Goal: Information Seeking & Learning: Learn about a topic

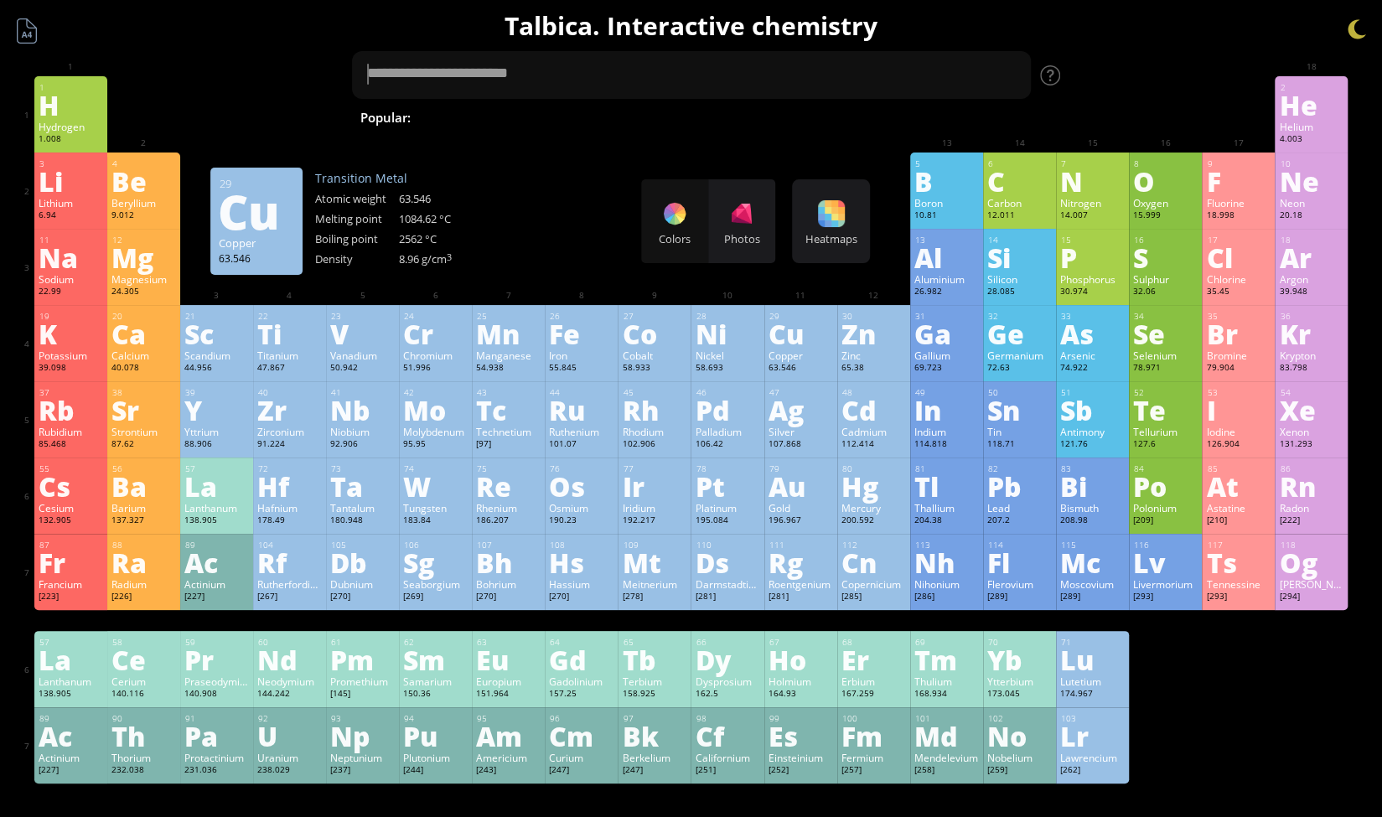
click at [790, 329] on div "Cu" at bounding box center [801, 333] width 65 height 27
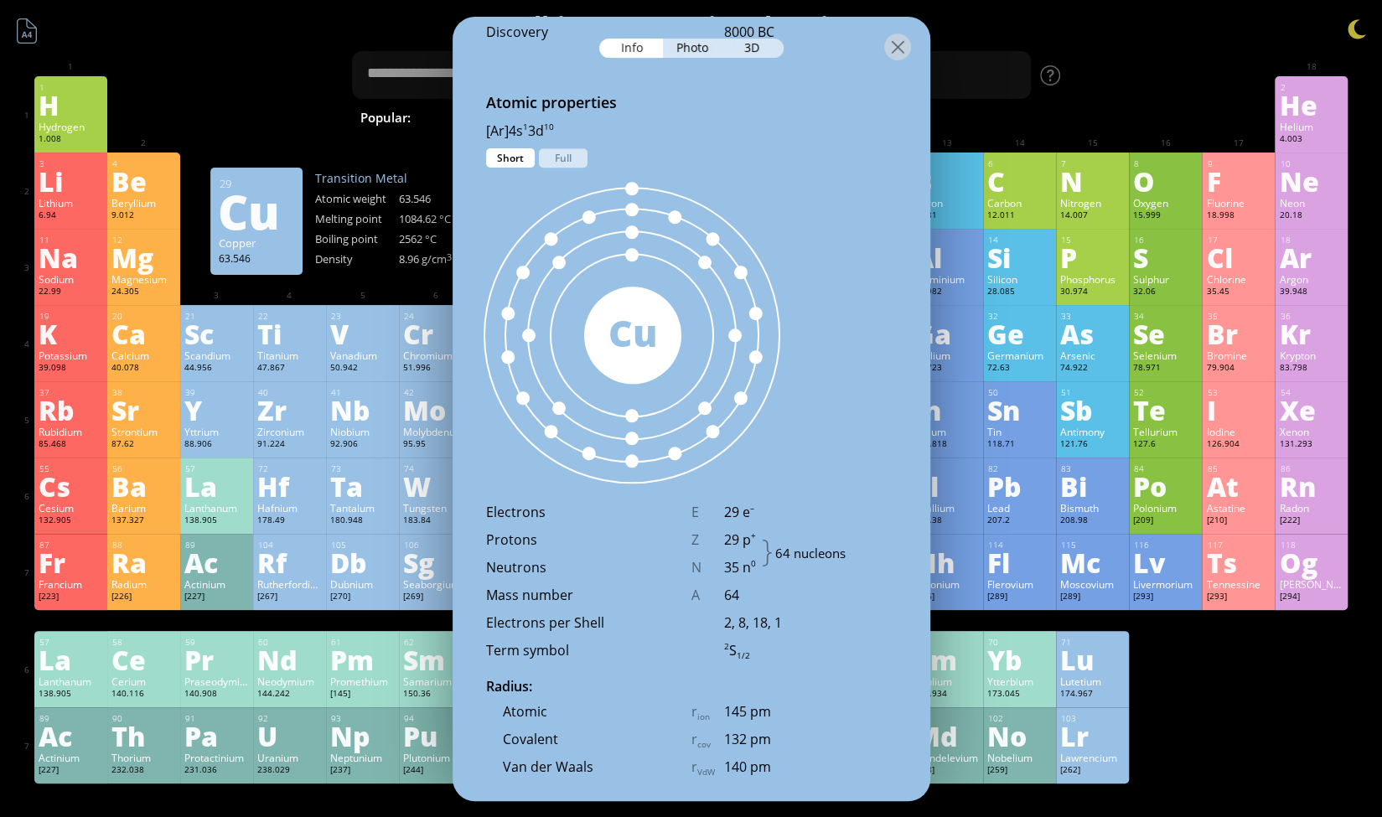
scroll to position [1015, 0]
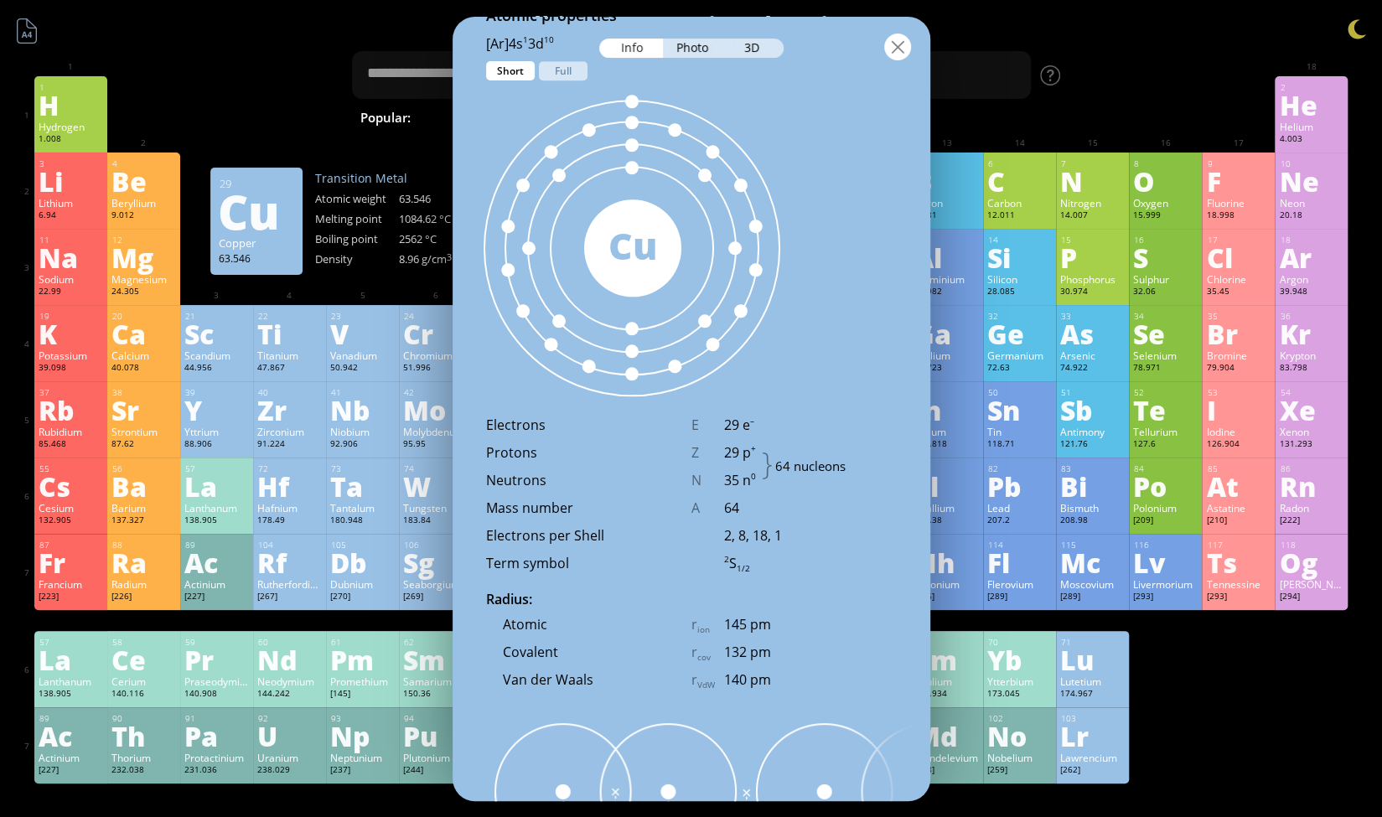
click at [897, 34] on div at bounding box center [897, 47] width 27 height 27
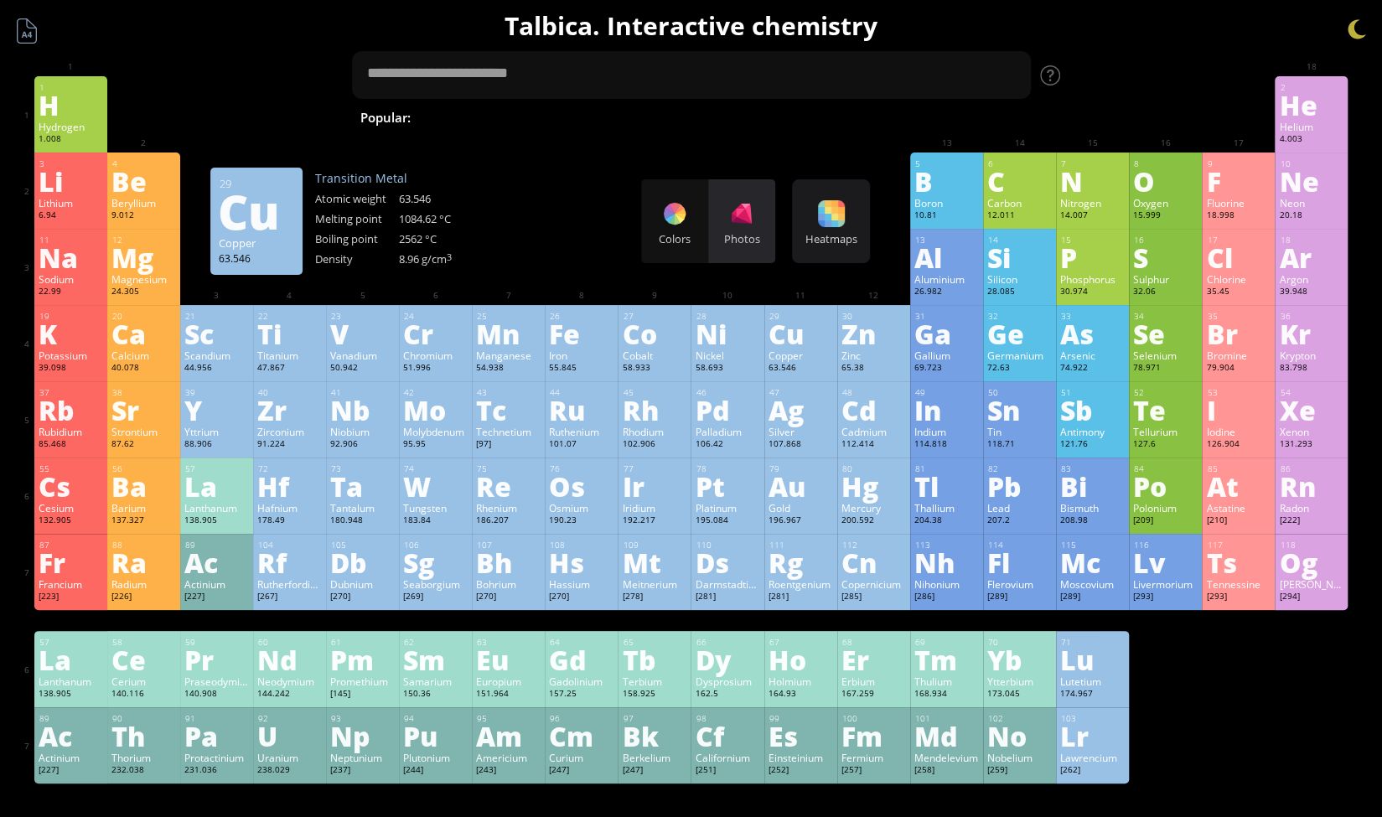
click at [754, 229] on div "Photos" at bounding box center [741, 221] width 67 height 84
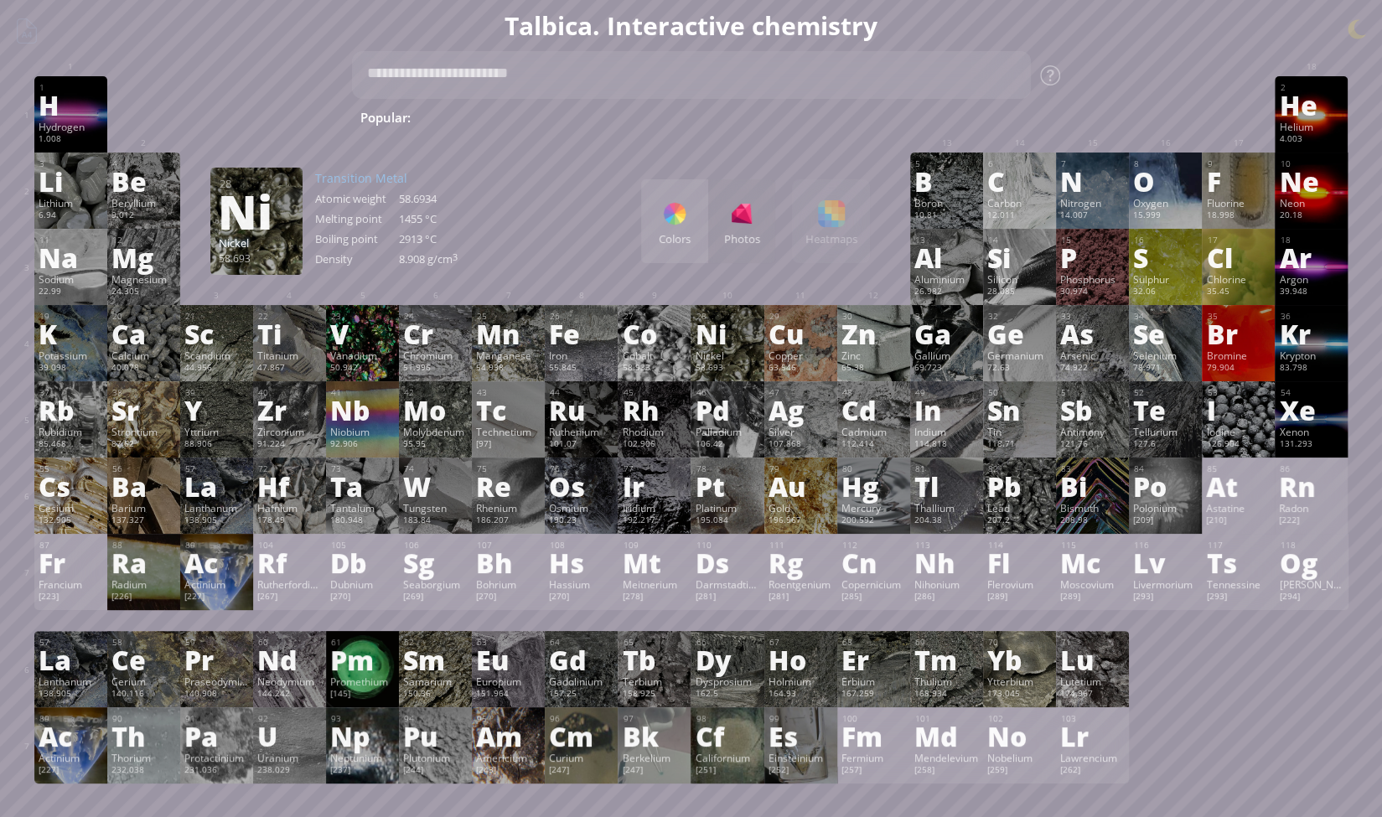
click at [666, 233] on div "Colors" at bounding box center [674, 238] width 67 height 15
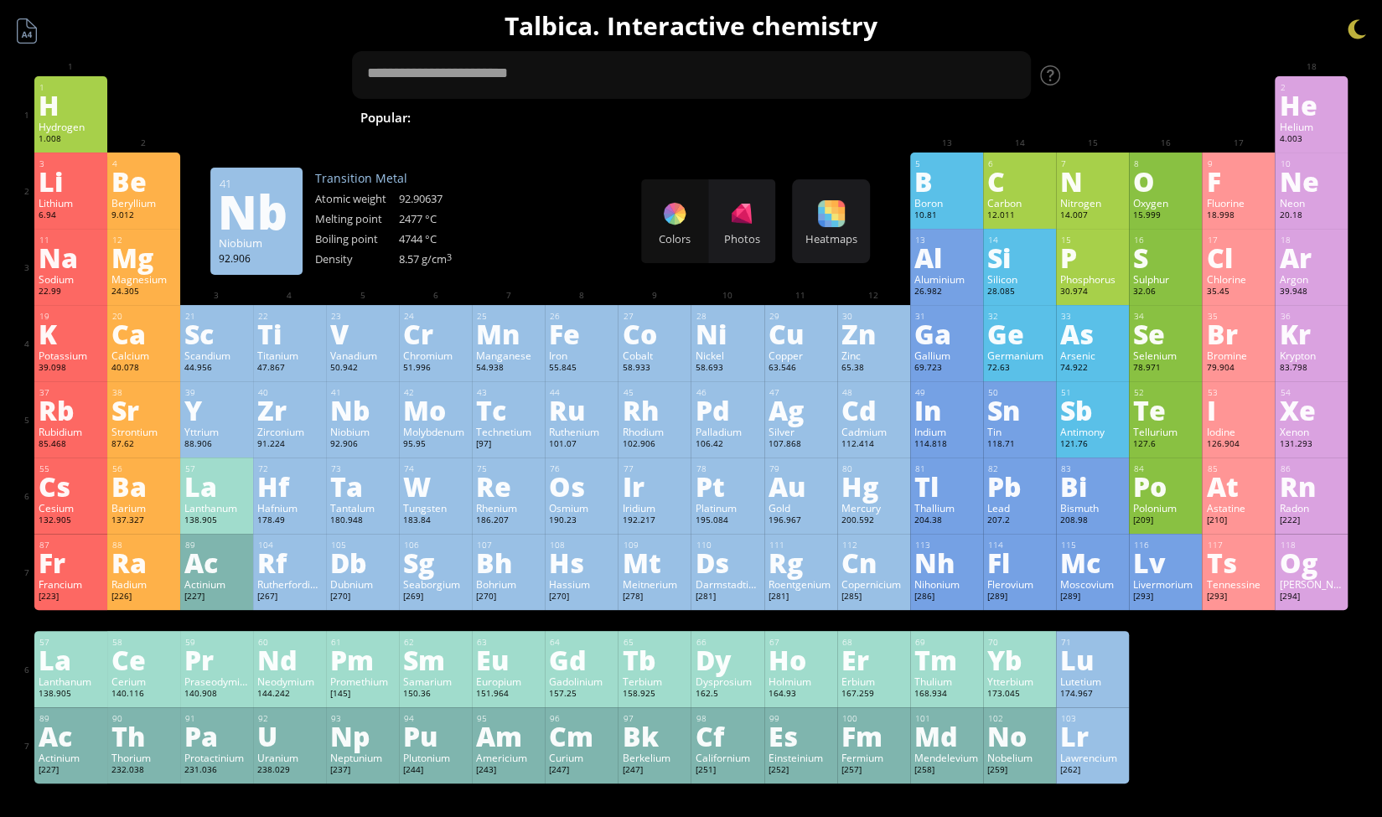
click at [334, 396] on div "41 Nb Niobium 92.906 −3, −1, 0, +1, +2, +3, +4, +5 −3, −1, 0, +1, +2, +3, +4, +…" at bounding box center [362, 419] width 73 height 76
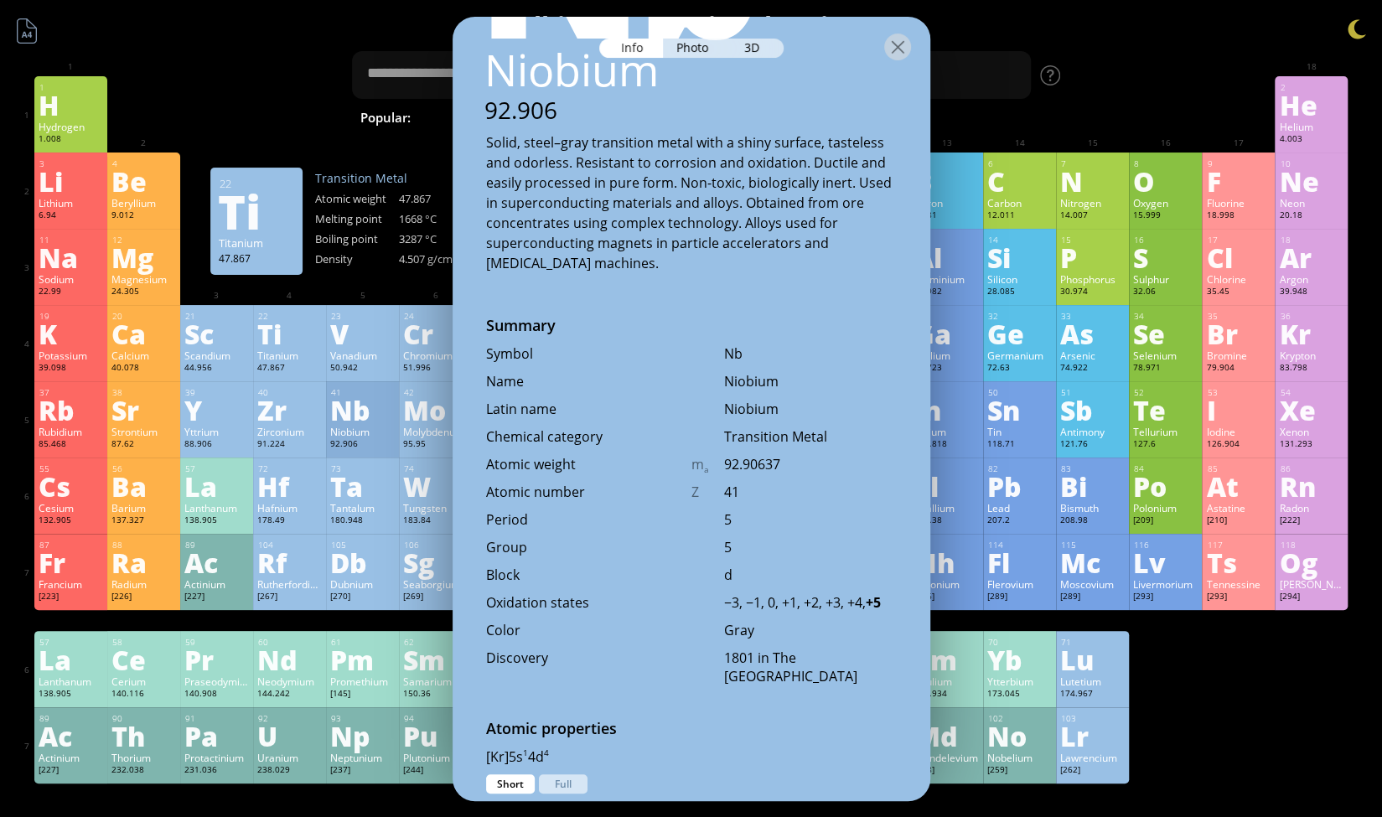
scroll to position [155, 0]
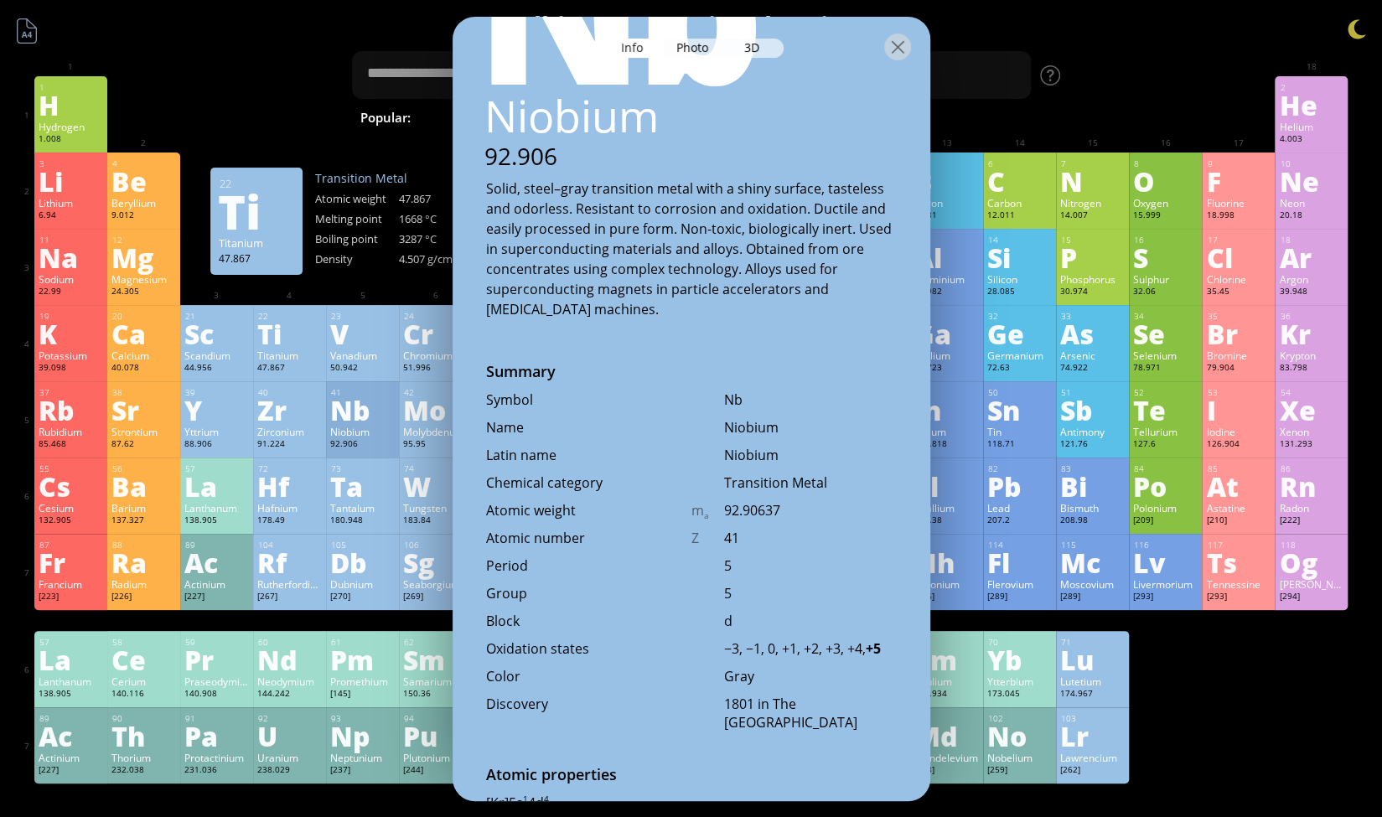
click at [277, 62] on div "Summary Molecular formula Molecular weight Exact mass Monoisotopic mass Classif…" at bounding box center [692, 710] width 1358 height 1421
click at [896, 49] on div at bounding box center [897, 47] width 27 height 27
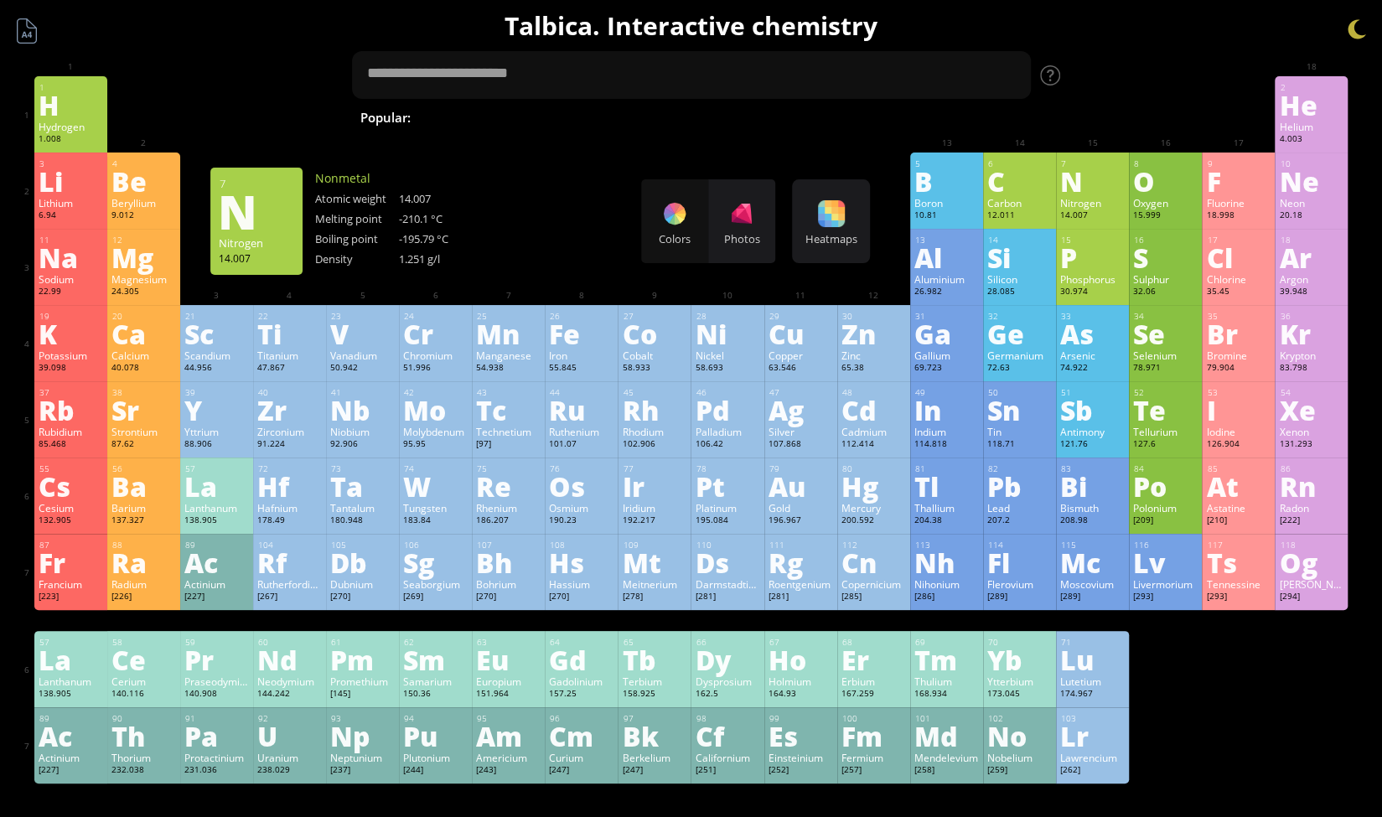
click at [1092, 176] on div "N" at bounding box center [1092, 181] width 65 height 27
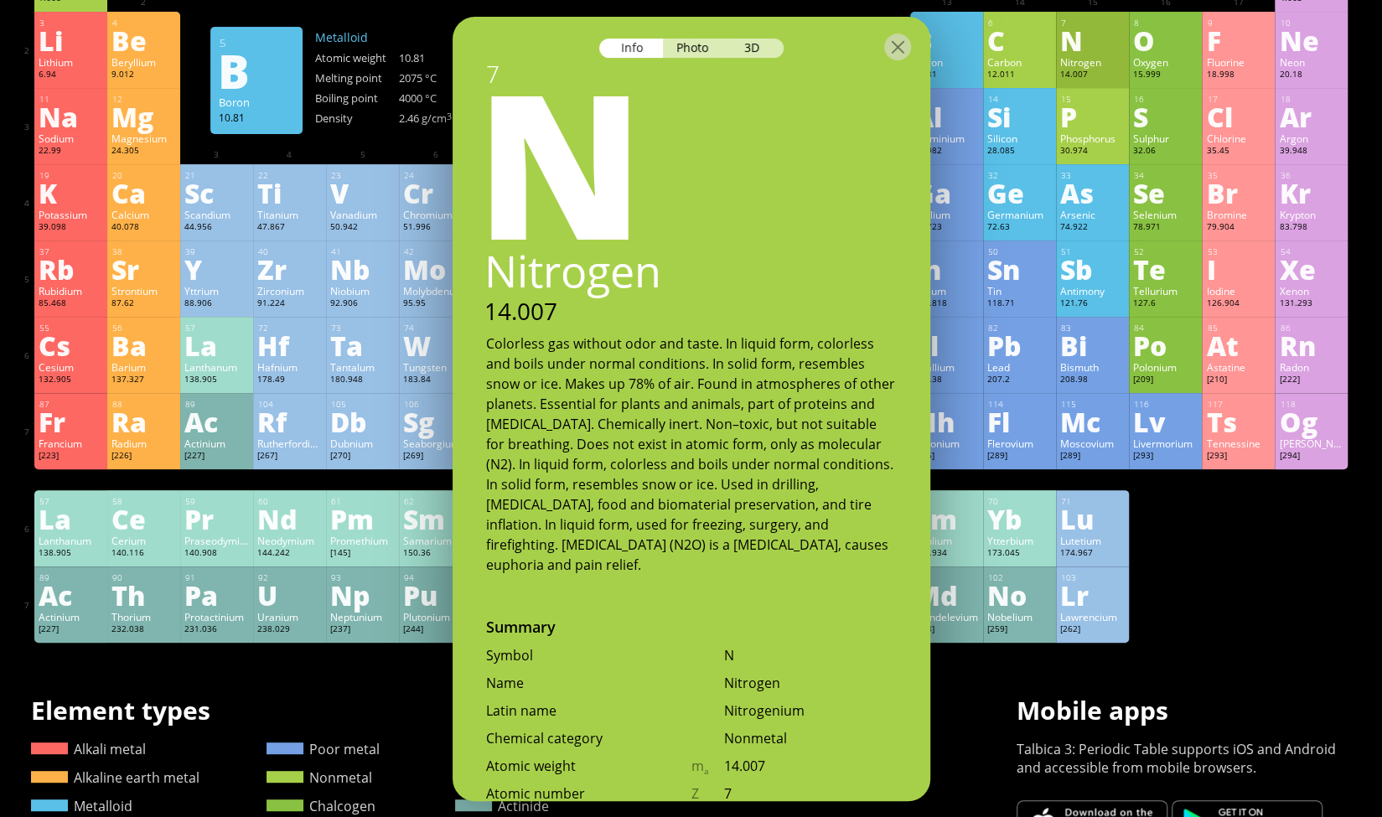
scroll to position [0, 0]
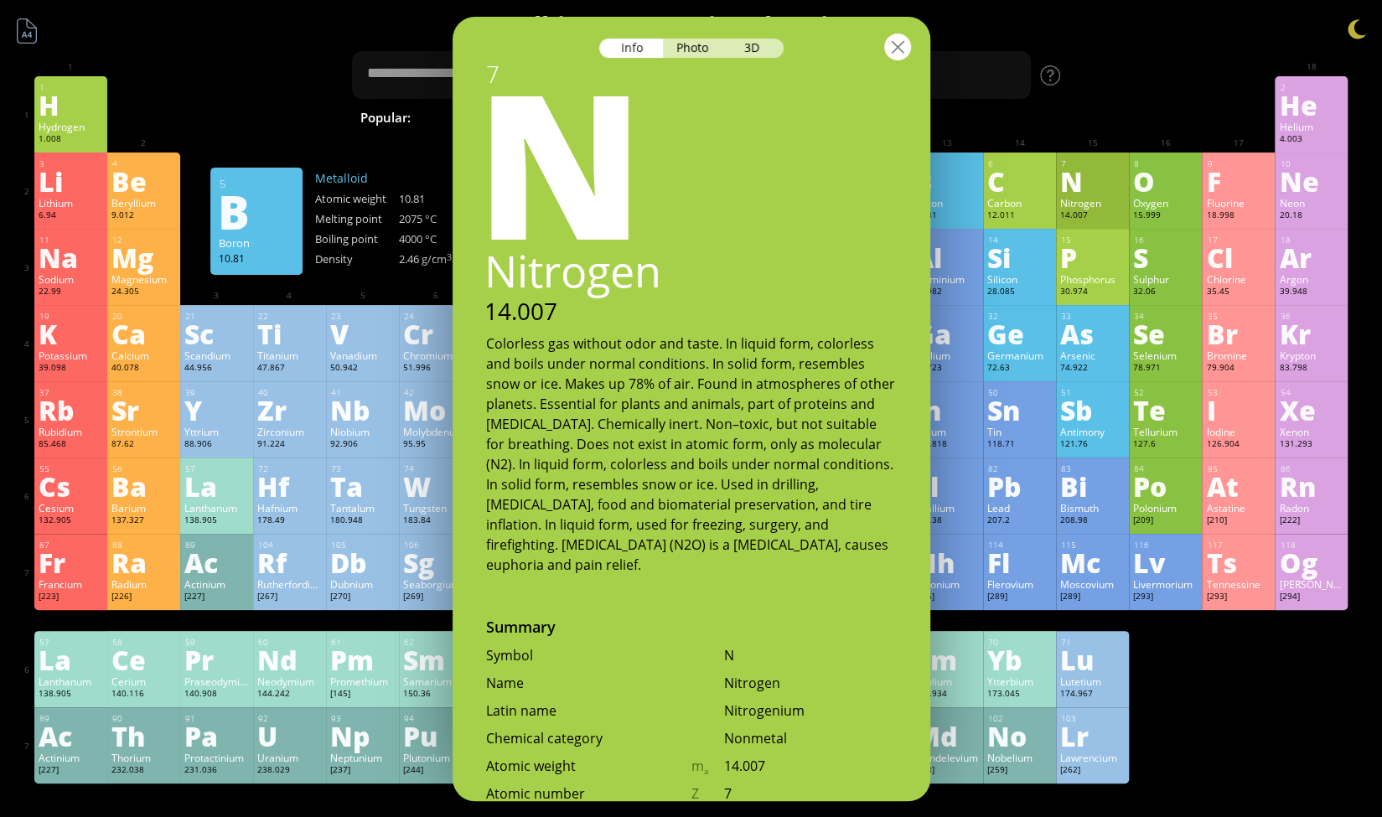
click at [900, 55] on div at bounding box center [897, 47] width 27 height 27
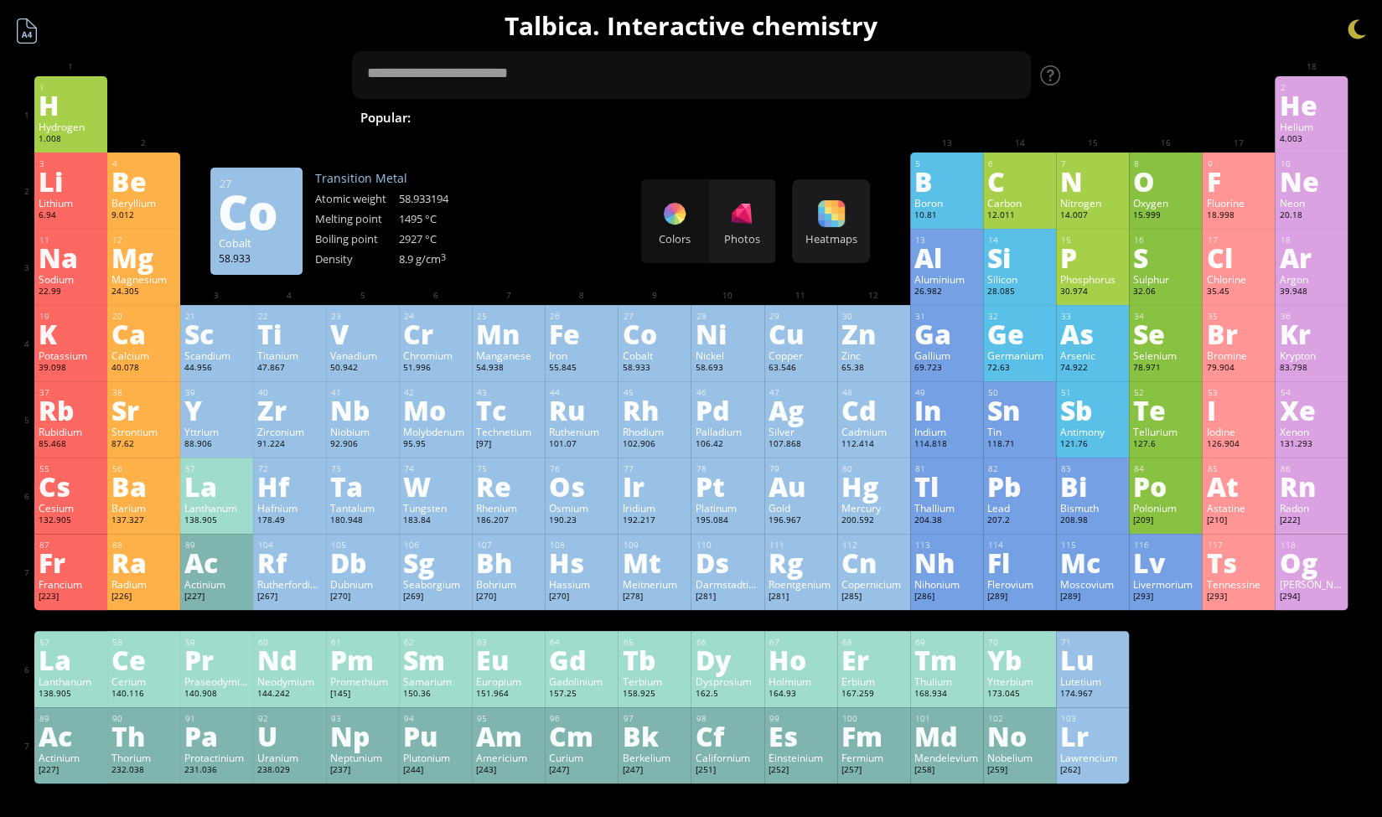
click at [22, 30] on div at bounding box center [27, 31] width 32 height 32
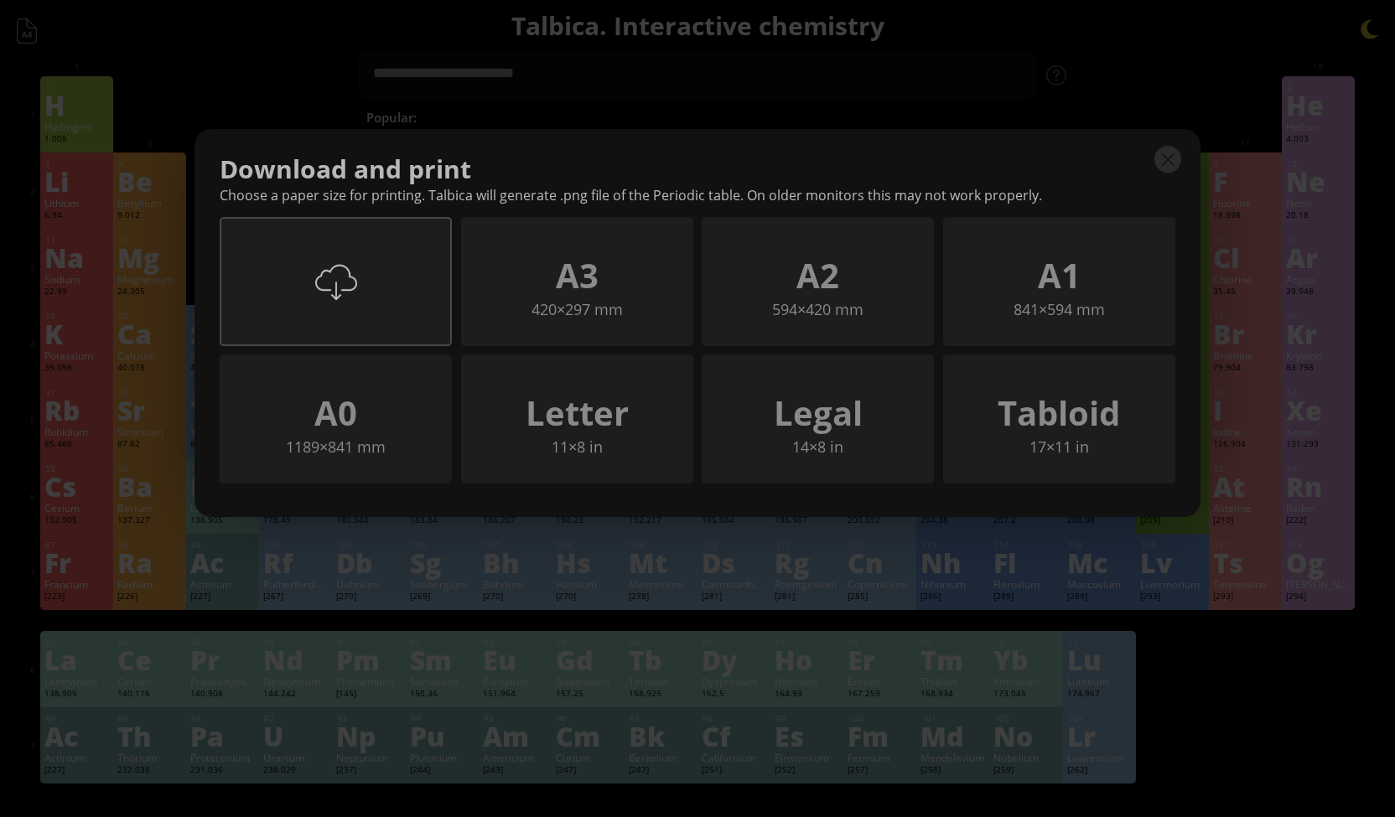
click at [423, 264] on div "A4 297×210 mm" at bounding box center [336, 281] width 232 height 129
click at [1170, 153] on div at bounding box center [1167, 159] width 27 height 27
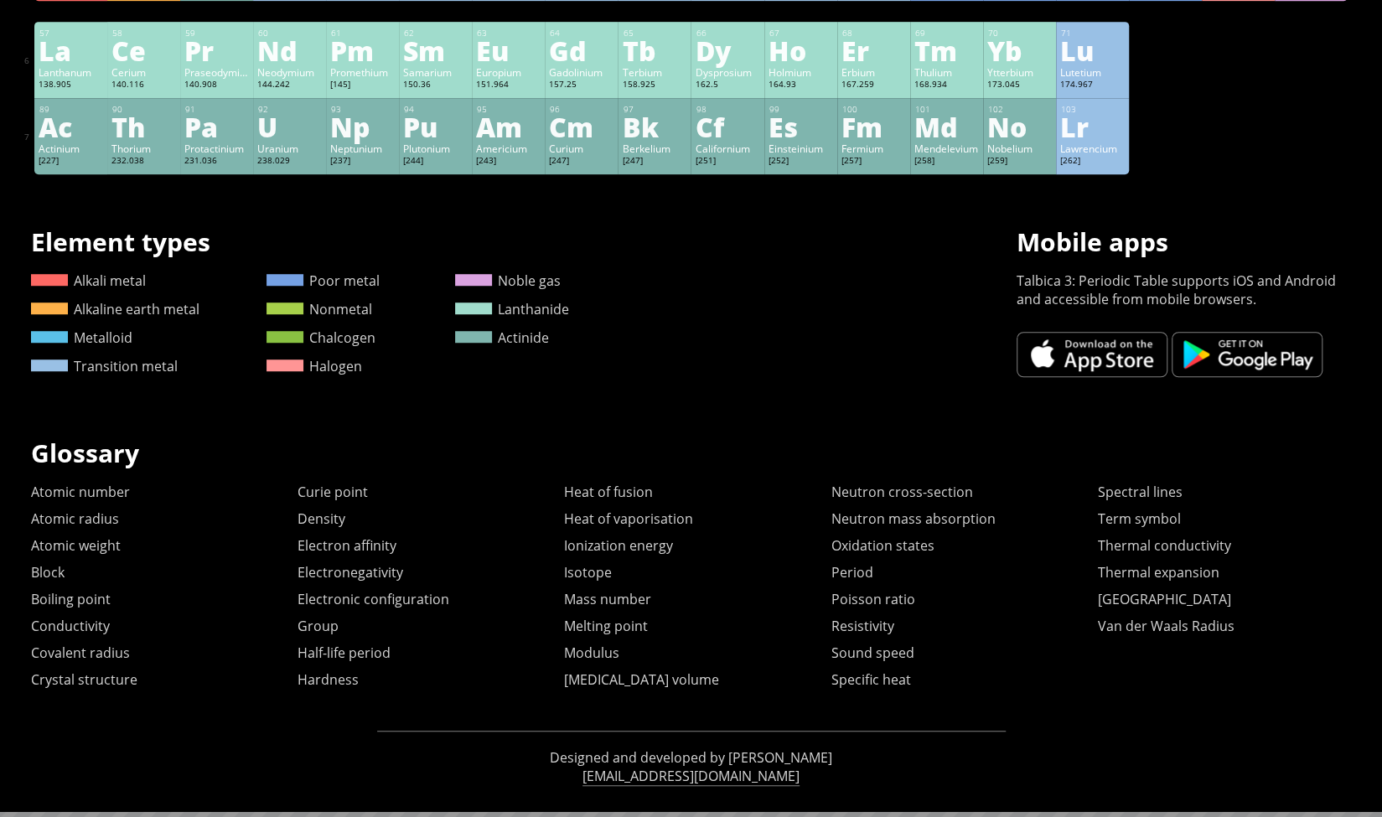
scroll to position [617, 0]
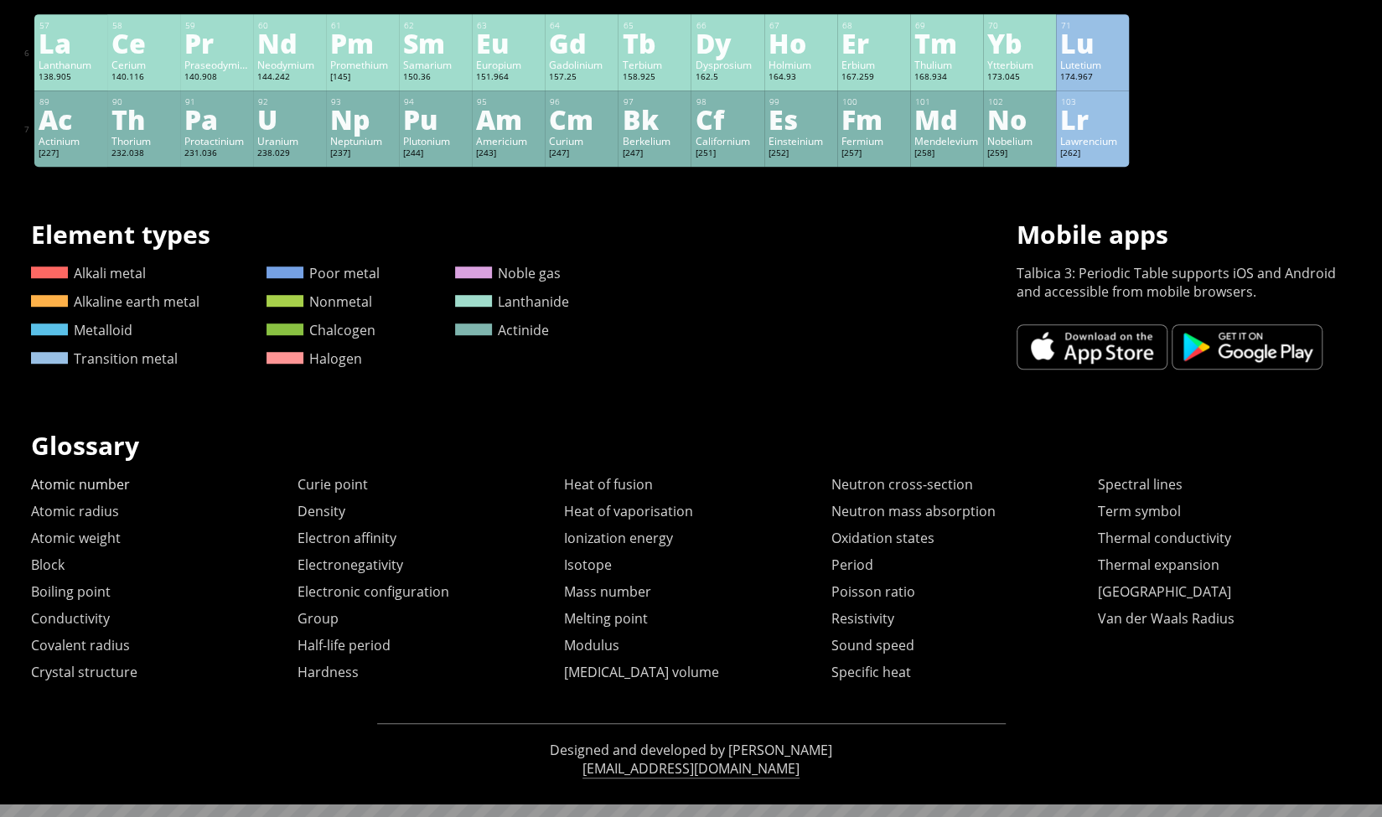
click at [65, 486] on link "Atomic number" at bounding box center [80, 484] width 99 height 18
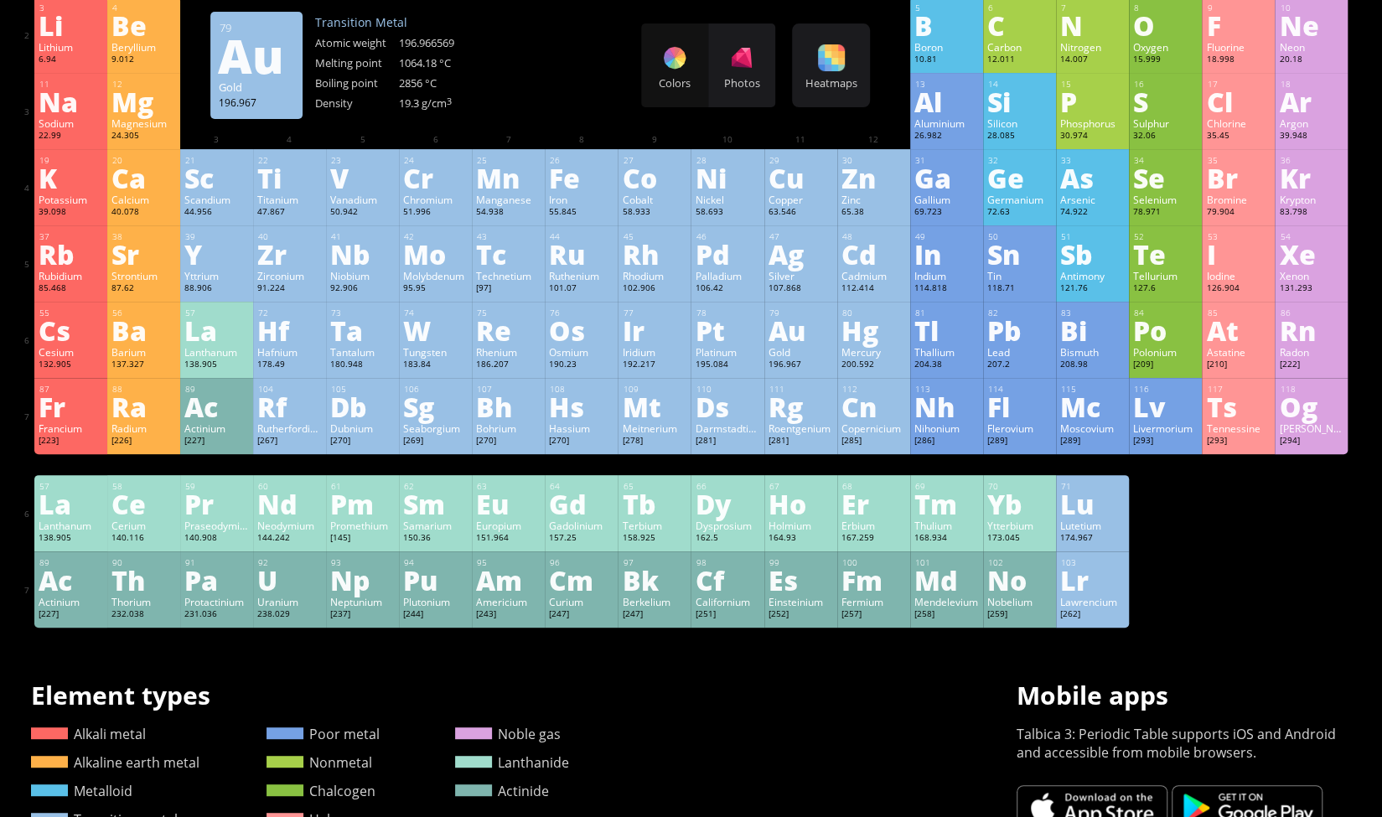
scroll to position [0, 0]
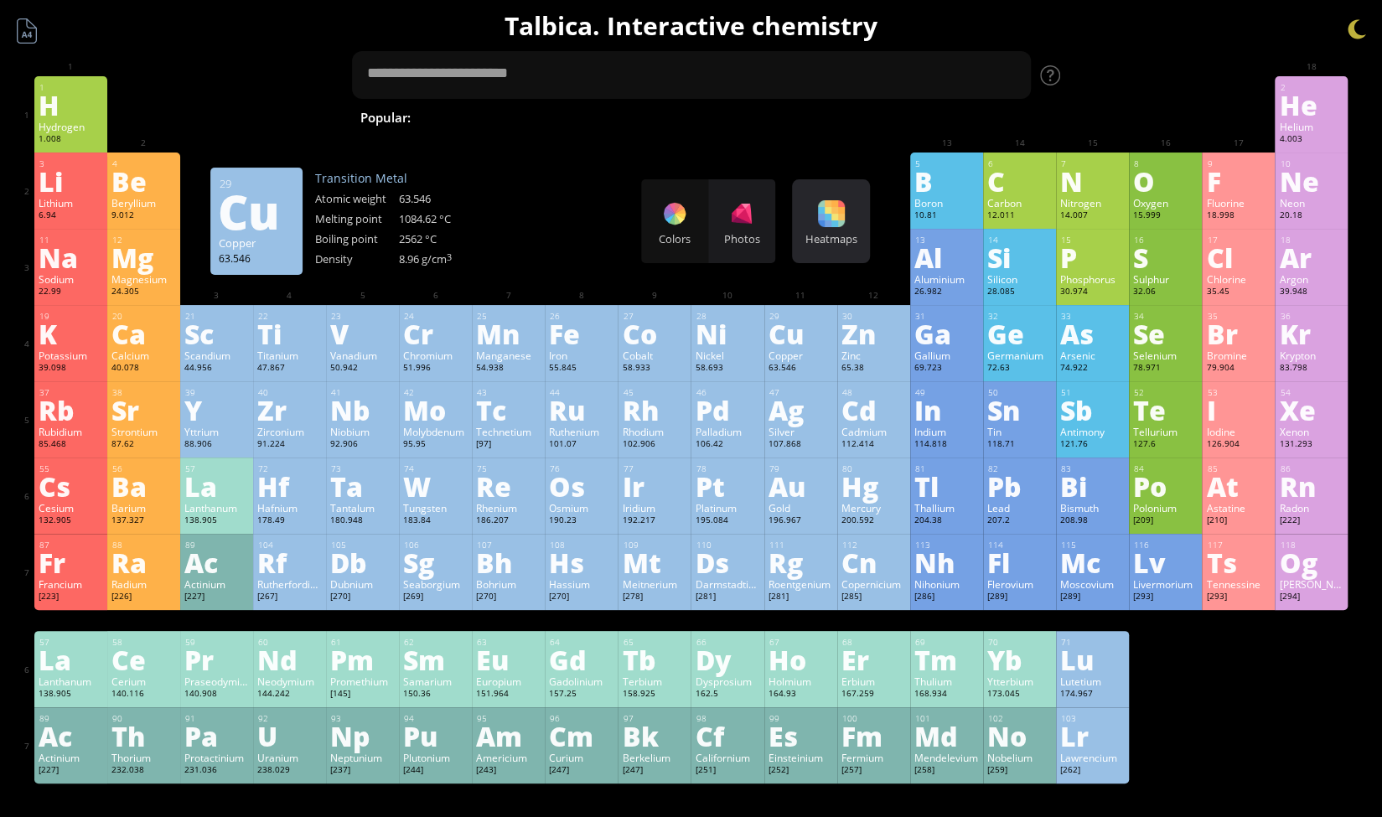
click at [842, 234] on div "Heatmaps" at bounding box center [831, 238] width 70 height 15
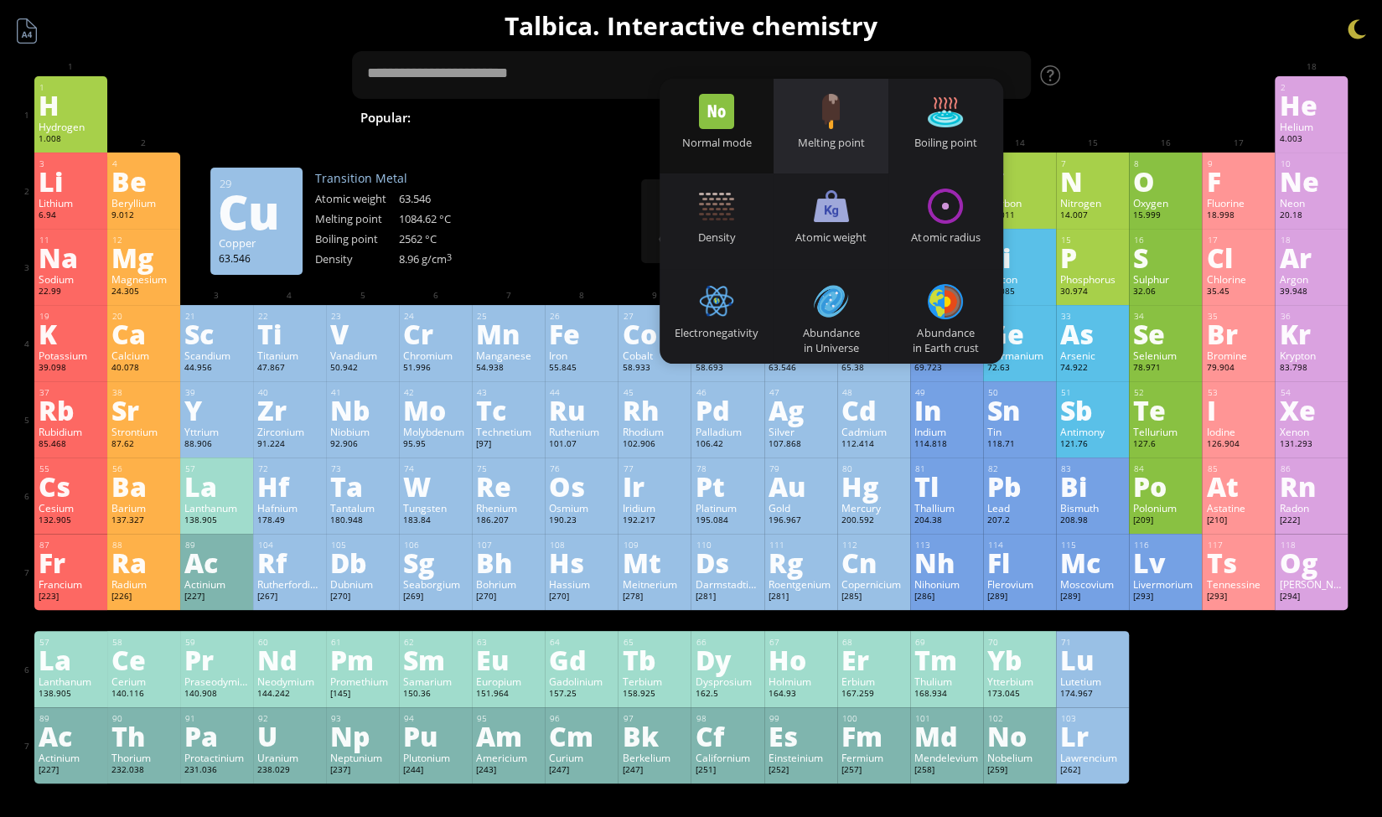
click at [858, 111] on div "Melting point" at bounding box center [831, 126] width 115 height 95
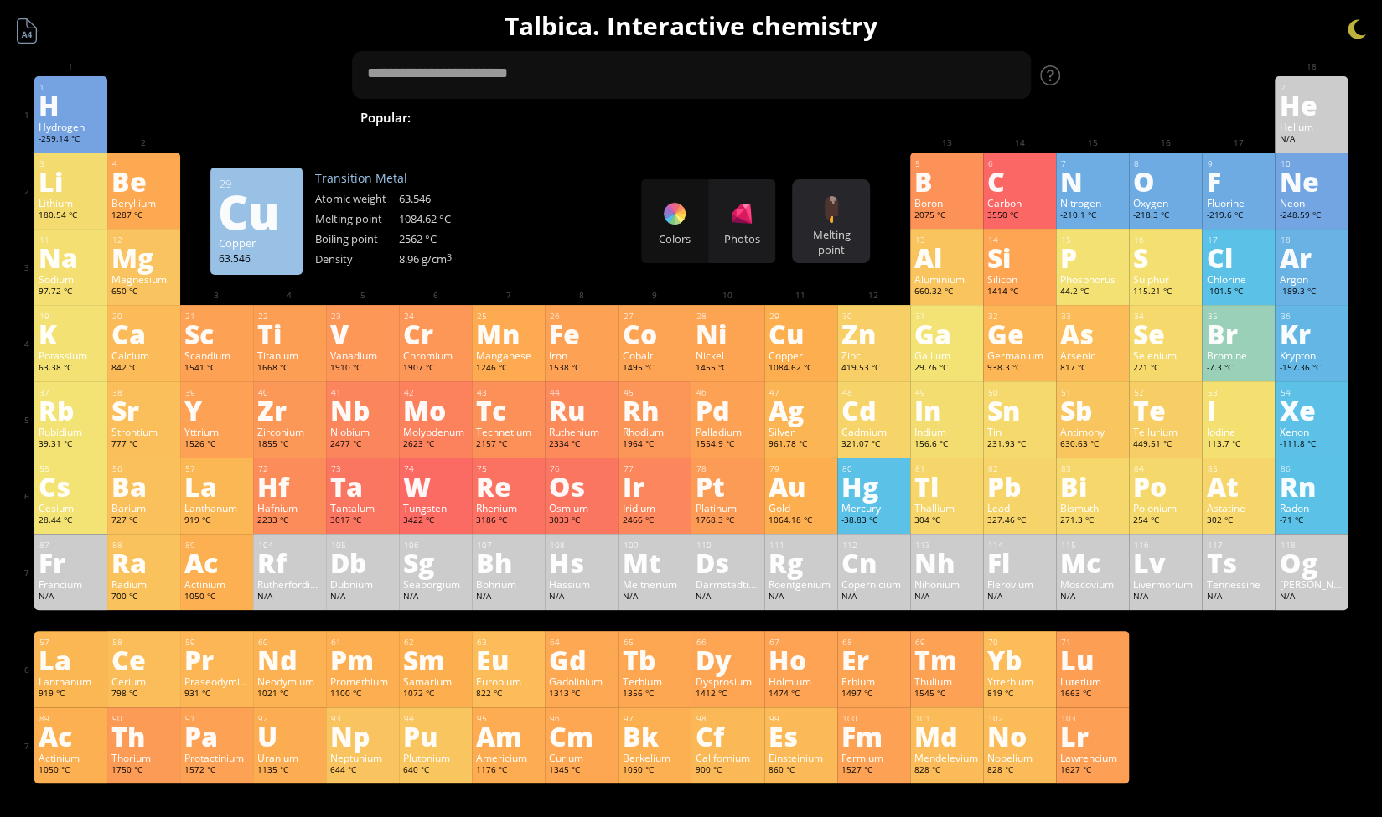
click at [837, 197] on div at bounding box center [831, 209] width 27 height 27
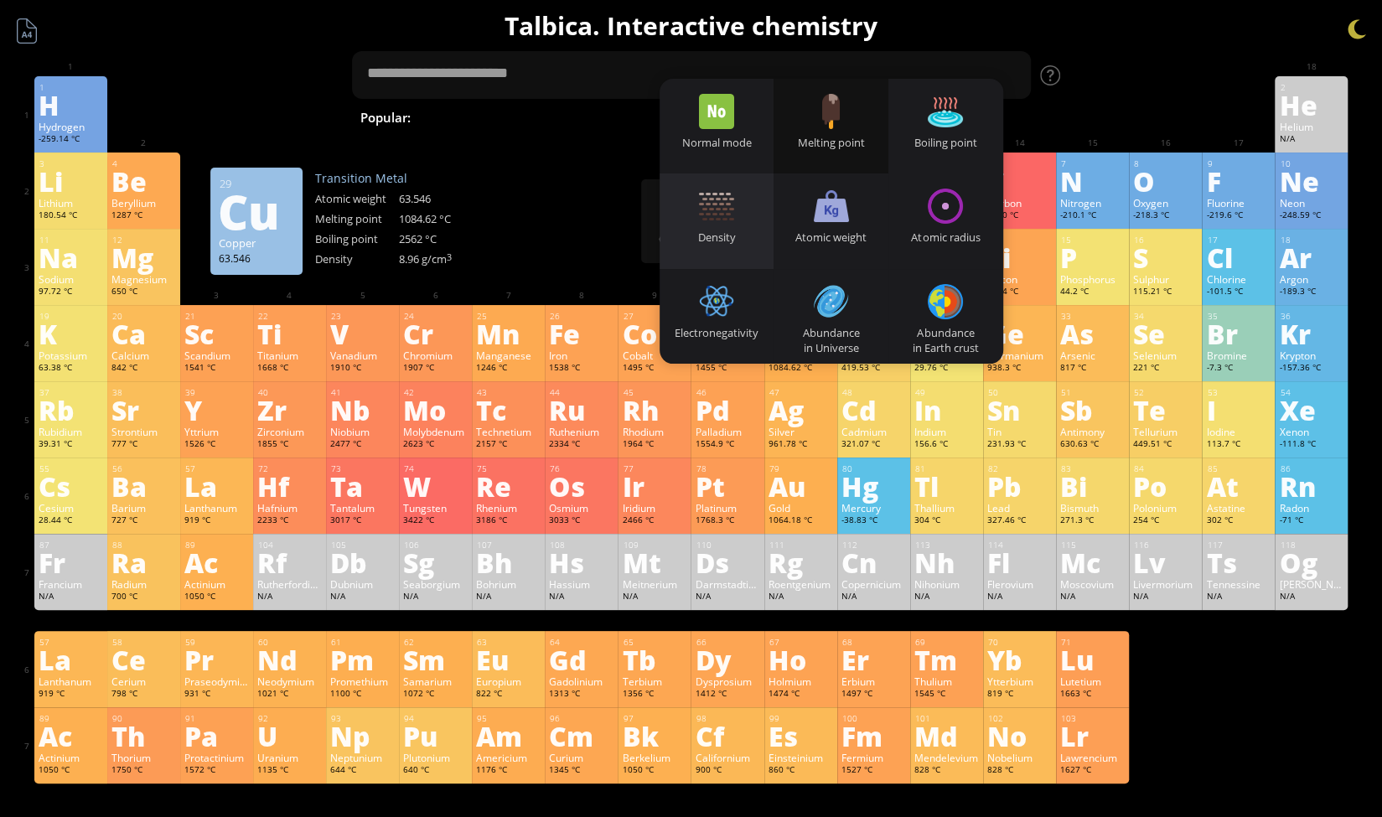
click at [738, 236] on div "Density" at bounding box center [717, 237] width 115 height 15
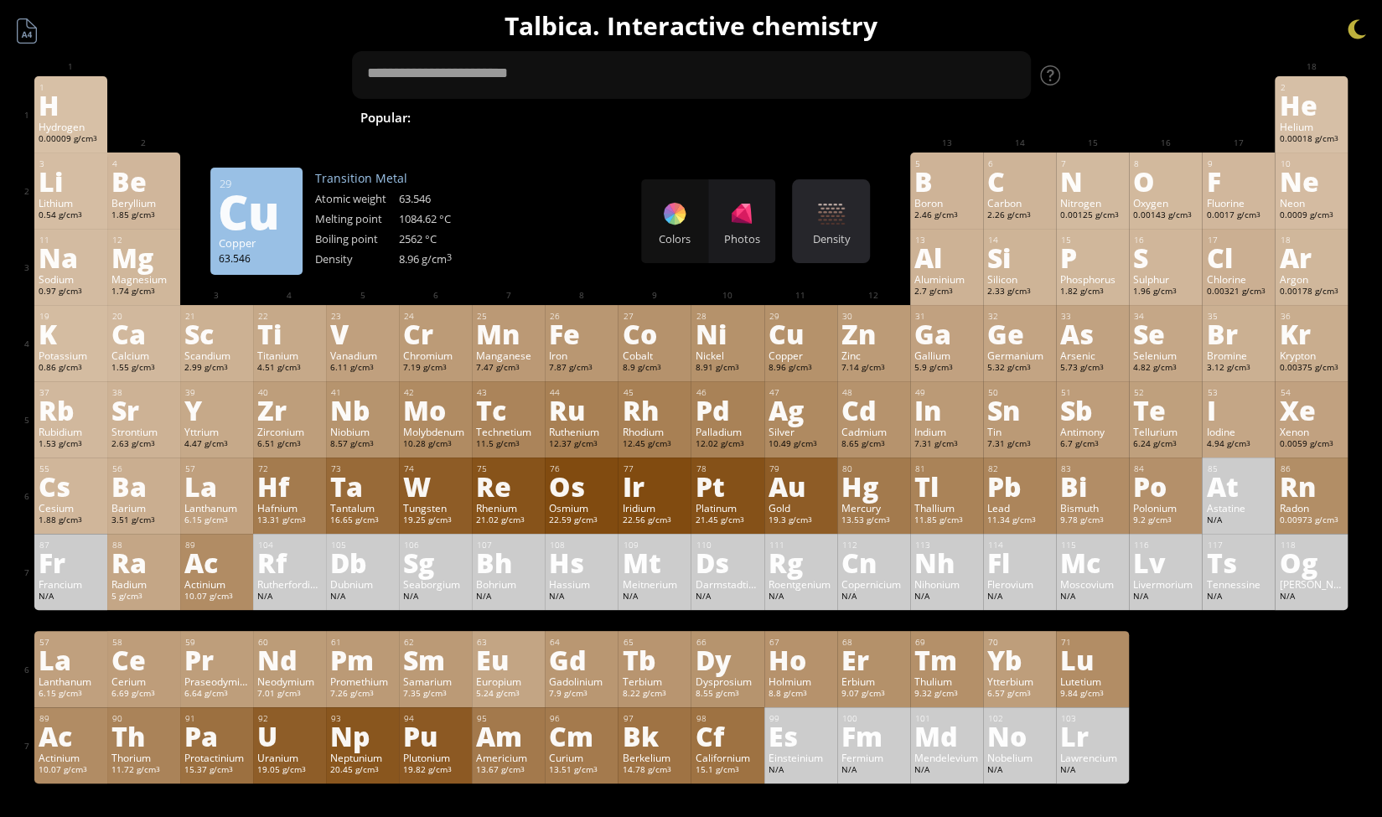
click at [829, 217] on div at bounding box center [831, 213] width 27 height 27
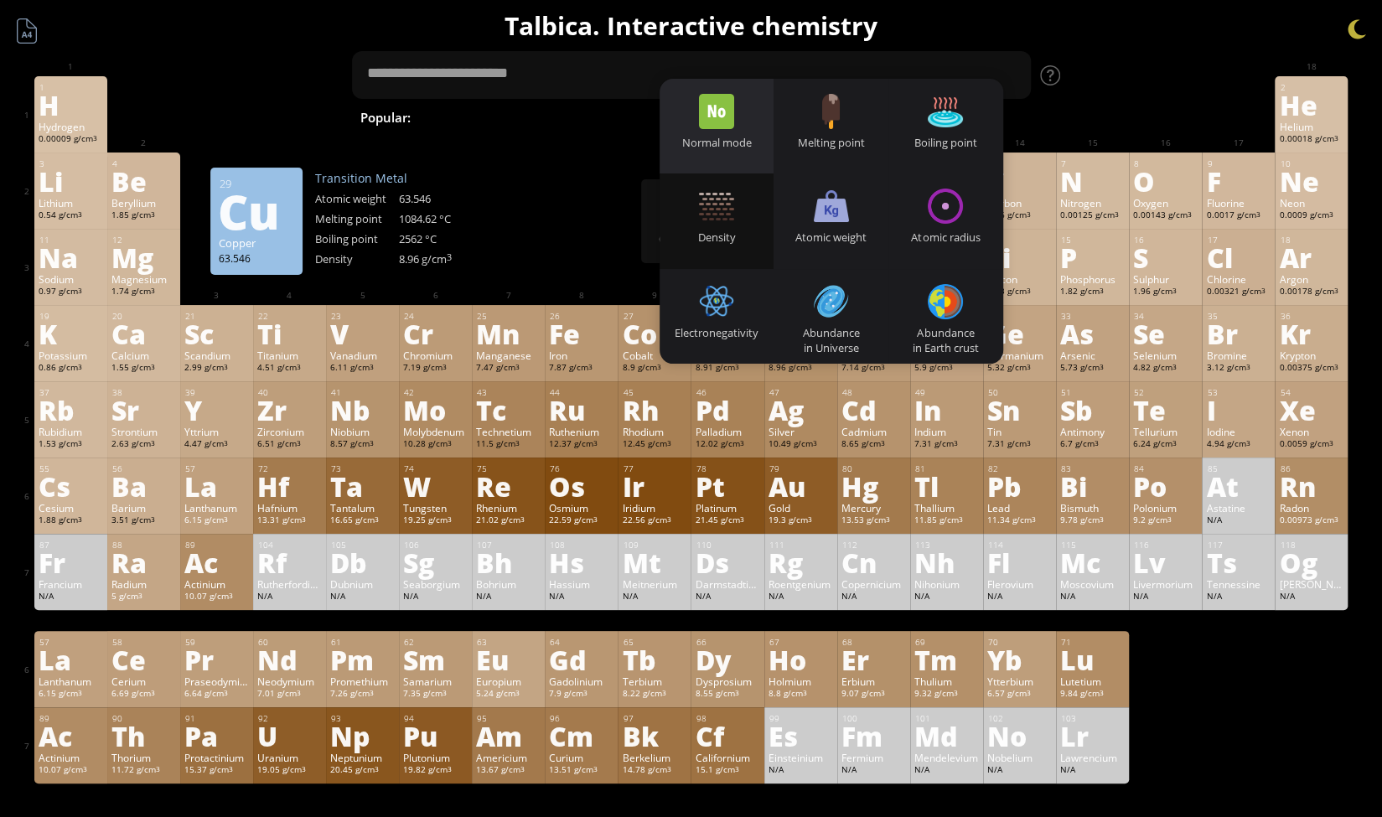
click at [747, 148] on div "Normal mode" at bounding box center [717, 142] width 115 height 15
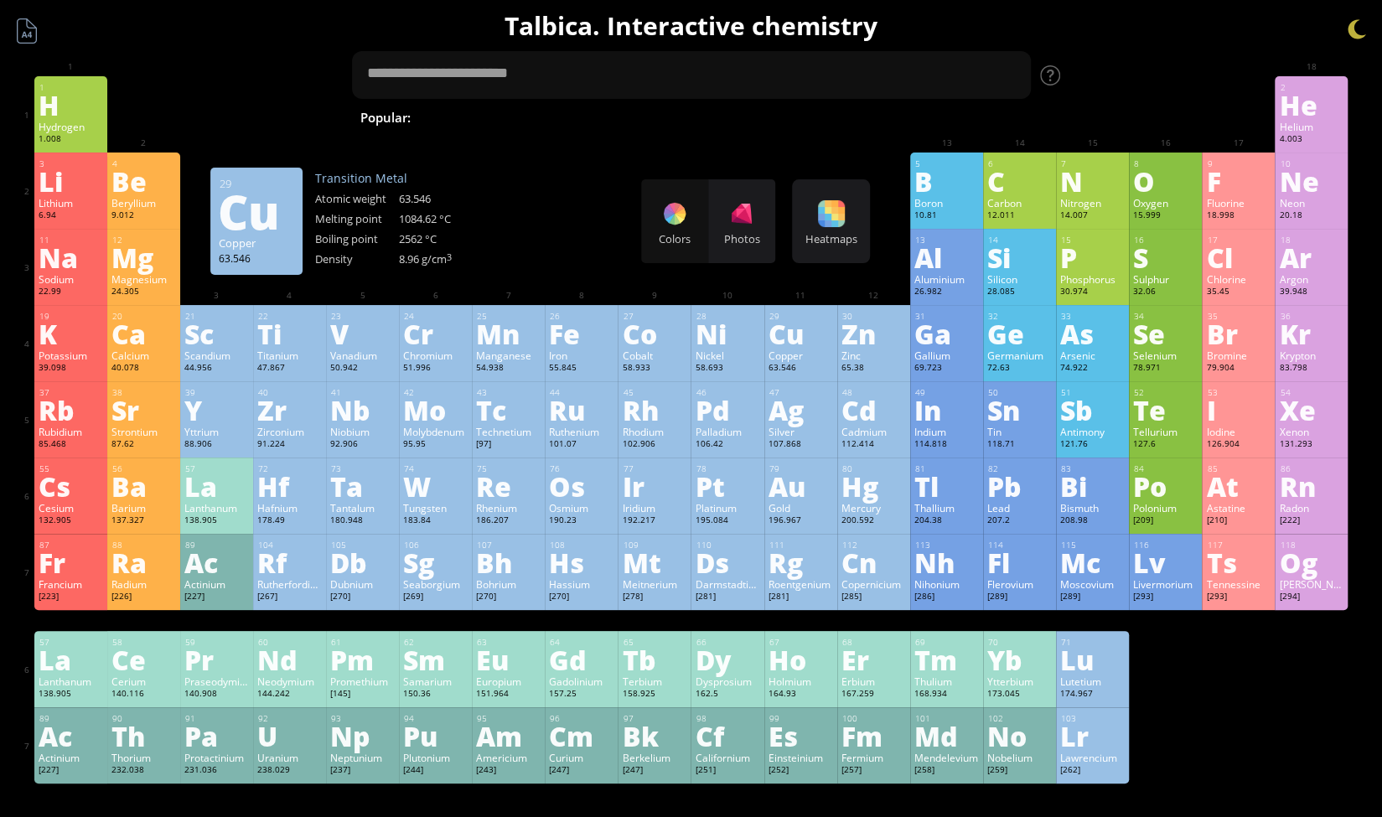
click at [590, 184] on div "3 [PERSON_NAME] 6.94 −1, +1 −1, +1 180.54 °C 1342 °C 0.535 g/cm 3 [He]2s 1 4 Be…" at bounding box center [691, 191] width 1314 height 76
click at [1104, 9] on h1 "Talbica. Interactive chemistry" at bounding box center [691, 25] width 1341 height 34
click at [1353, 28] on div at bounding box center [1357, 29] width 25 height 25
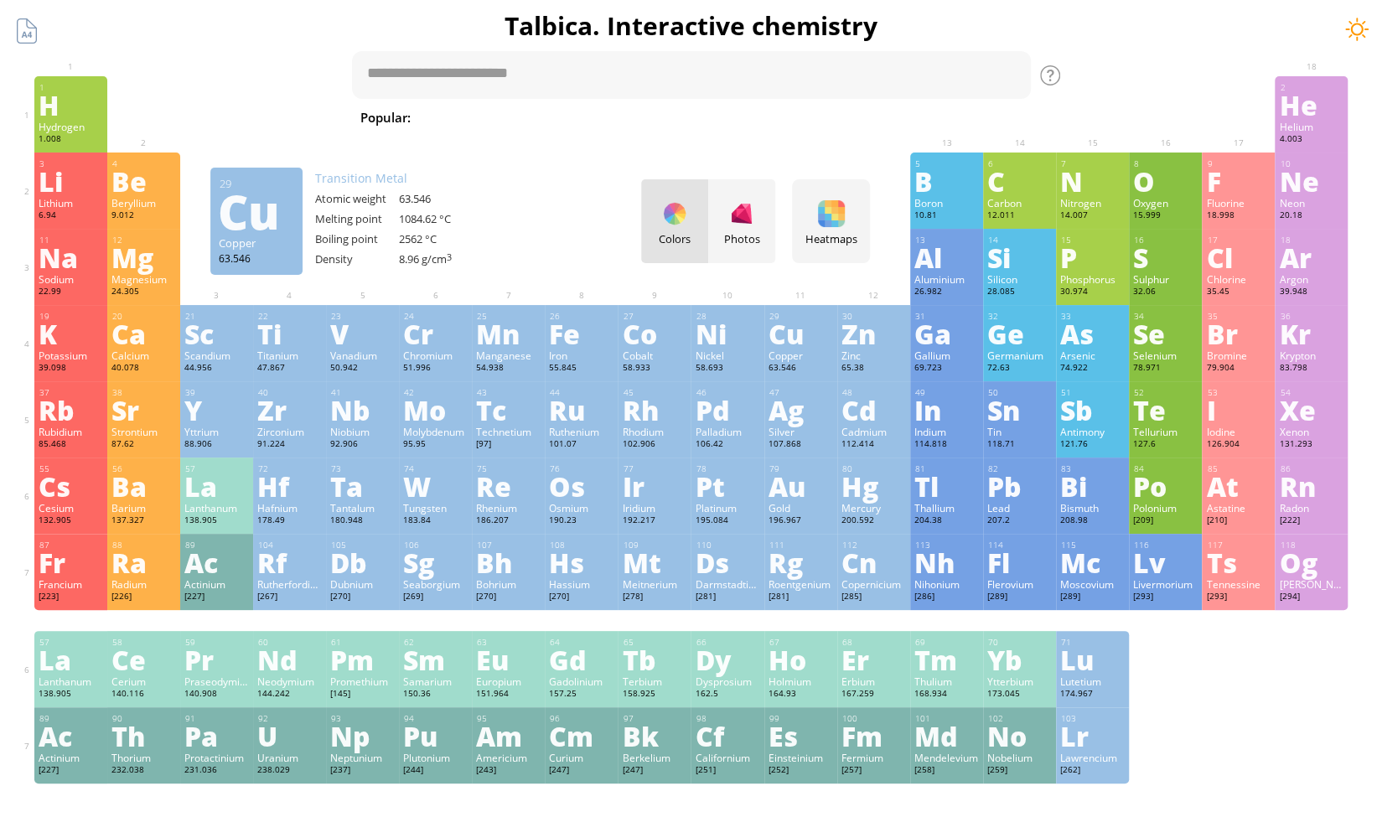
click at [1355, 29] on div at bounding box center [1357, 29] width 25 height 25
